Goal: Task Accomplishment & Management: Use online tool/utility

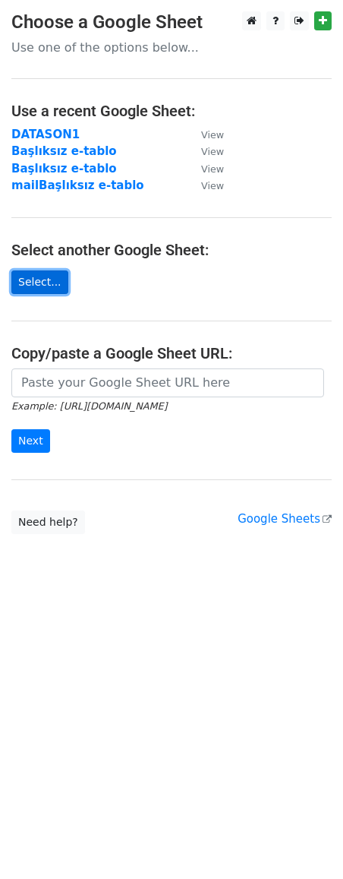
click at [25, 289] on link "Select..." at bounding box center [39, 282] width 57 height 24
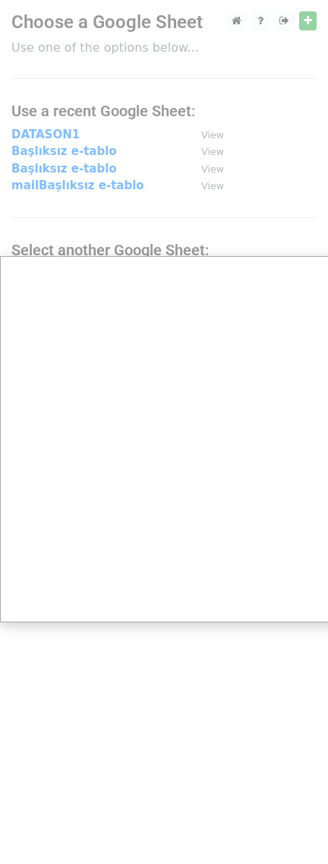
click at [193, 229] on div at bounding box center [171, 439] width 343 height 879
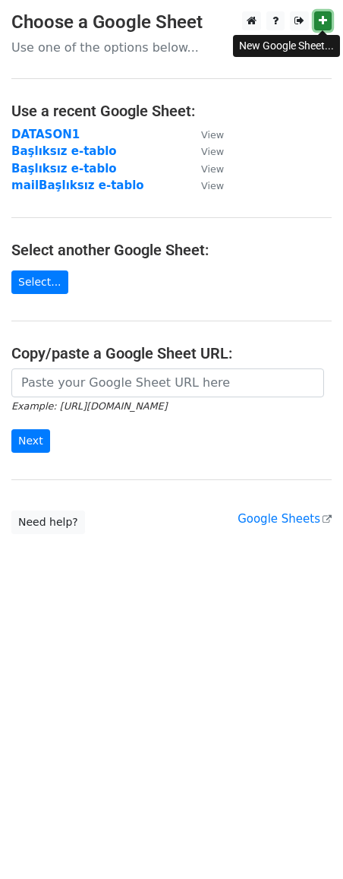
click at [327, 18] on link at bounding box center [322, 20] width 17 height 19
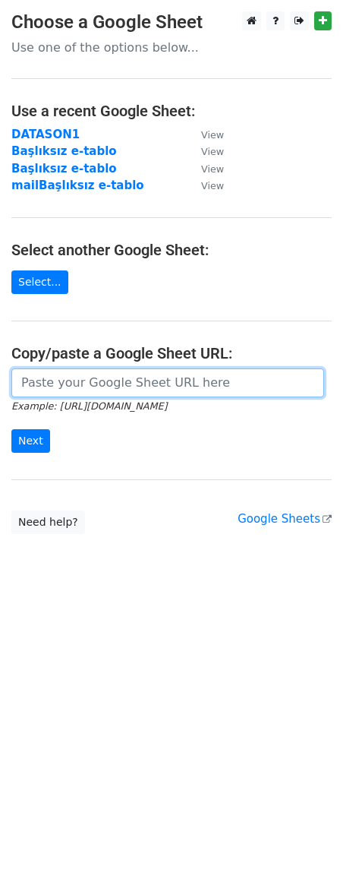
click at [116, 371] on input "url" at bounding box center [167, 382] width 313 height 29
paste input "https://docs.google.com/spreadsheets/d/1Wcv4dkE9qbYJ2SeumDDyZNZR4Rz9JPsaPnlKeaS…"
type input "https://docs.google.com/spreadsheets/d/1Wcv4dkE9qbYJ2SeumDDyZNZR4Rz9JPsaPnlKeaS…"
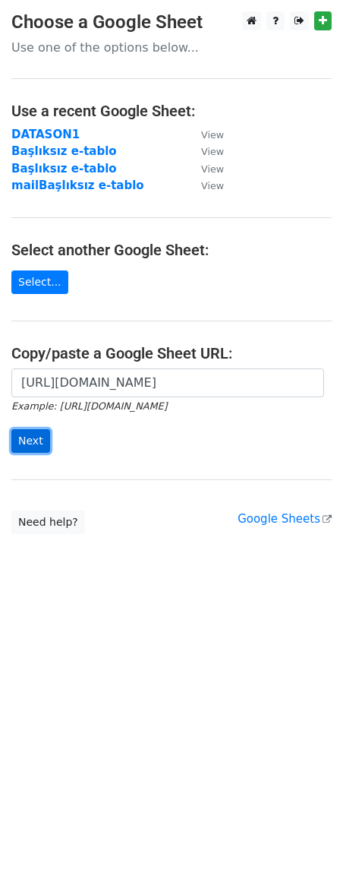
scroll to position [0, 0]
click at [34, 442] on input "Next" at bounding box center [30, 441] width 39 height 24
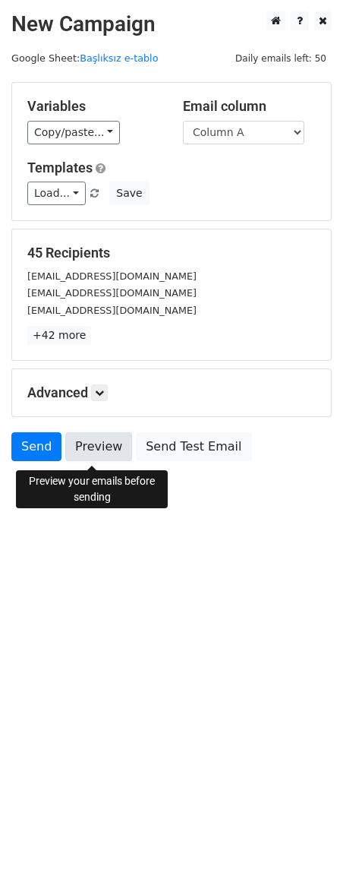
click at [94, 444] on link "Preview" at bounding box center [98, 446] width 67 height 29
click at [105, 453] on link "Preview" at bounding box center [98, 446] width 67 height 29
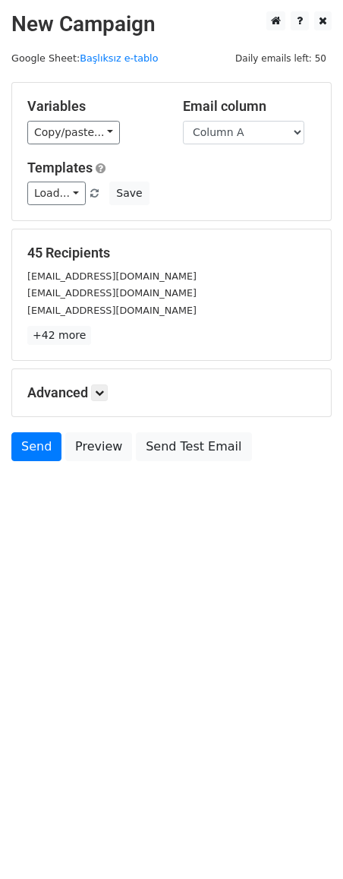
drag, startPoint x: 108, startPoint y: 532, endPoint x: 7, endPoint y: 503, distance: 105.3
click at [105, 529] on body "New Campaign Daily emails left: 50 Google Sheet: Başlıksız e-tablo Variables Co…" at bounding box center [171, 270] width 343 height 518
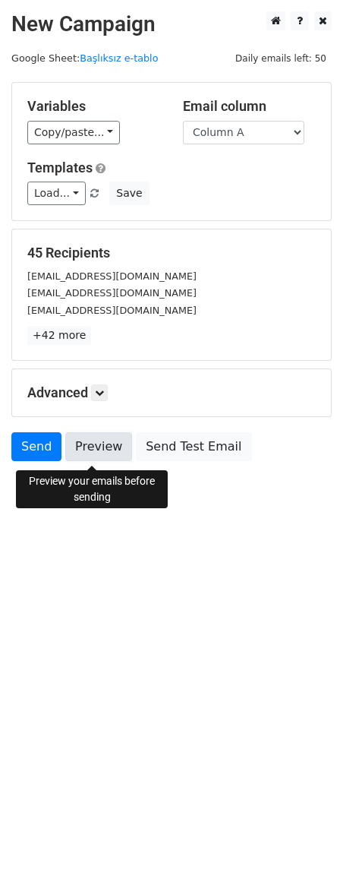
click at [88, 453] on link "Preview" at bounding box center [98, 446] width 67 height 29
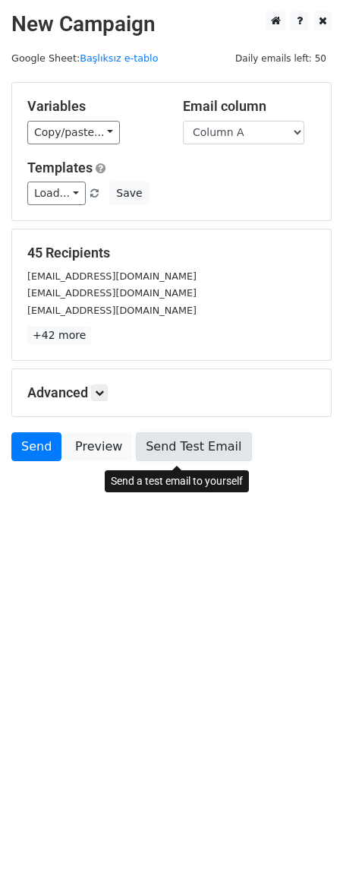
click at [216, 445] on link "Send Test Email" at bounding box center [193, 446] width 115 height 29
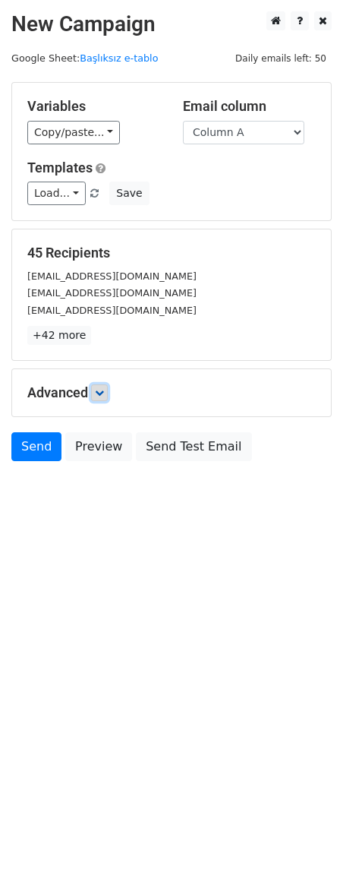
click at [104, 390] on icon at bounding box center [99, 392] width 9 height 9
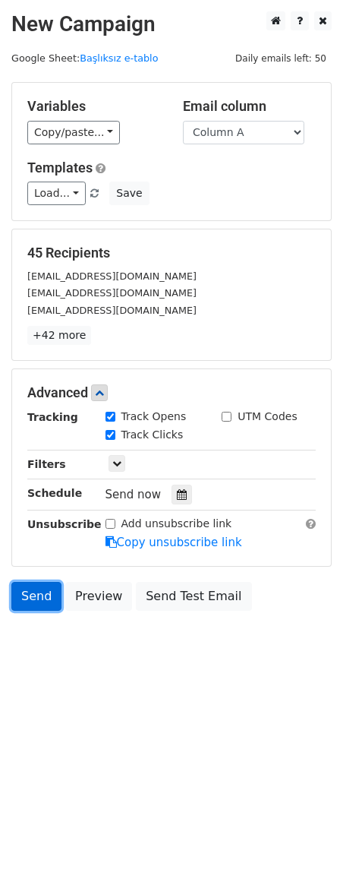
click at [35, 600] on link "Send" at bounding box center [36, 596] width 50 height 29
